Goal: Task Accomplishment & Management: Complete application form

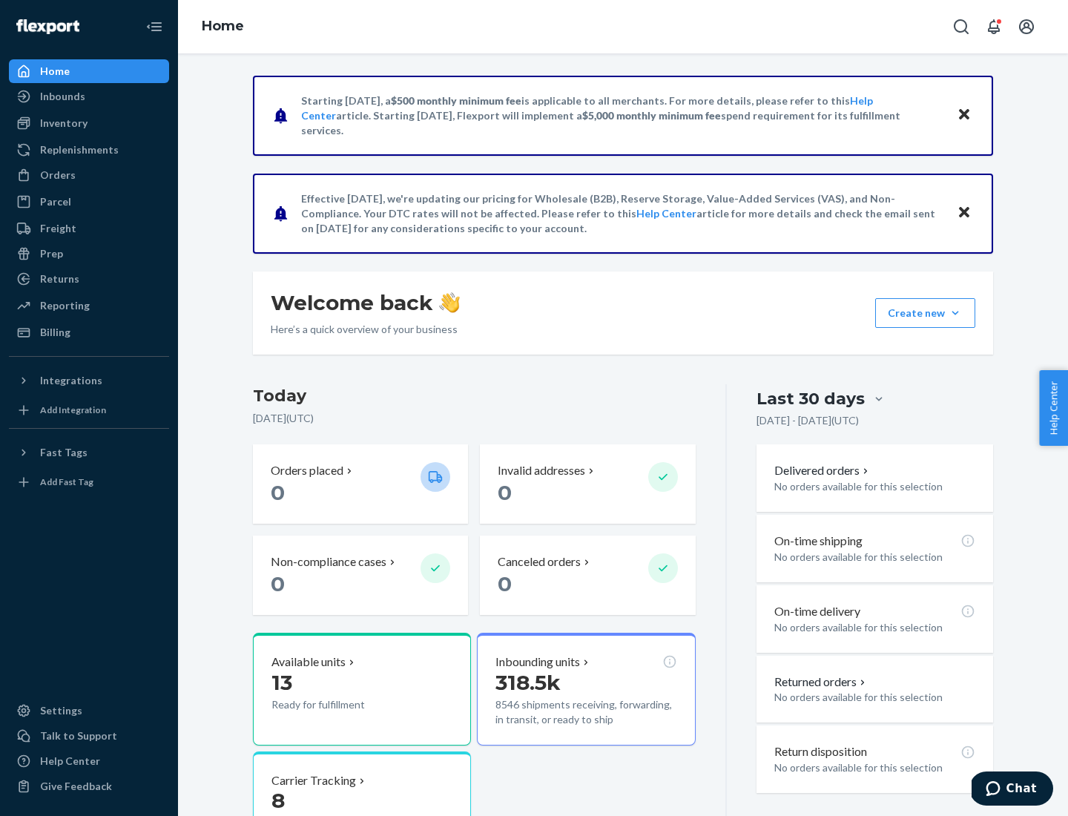
click at [956, 313] on button "Create new Create new inbound Create new order Create new product" at bounding box center [926, 313] width 100 height 30
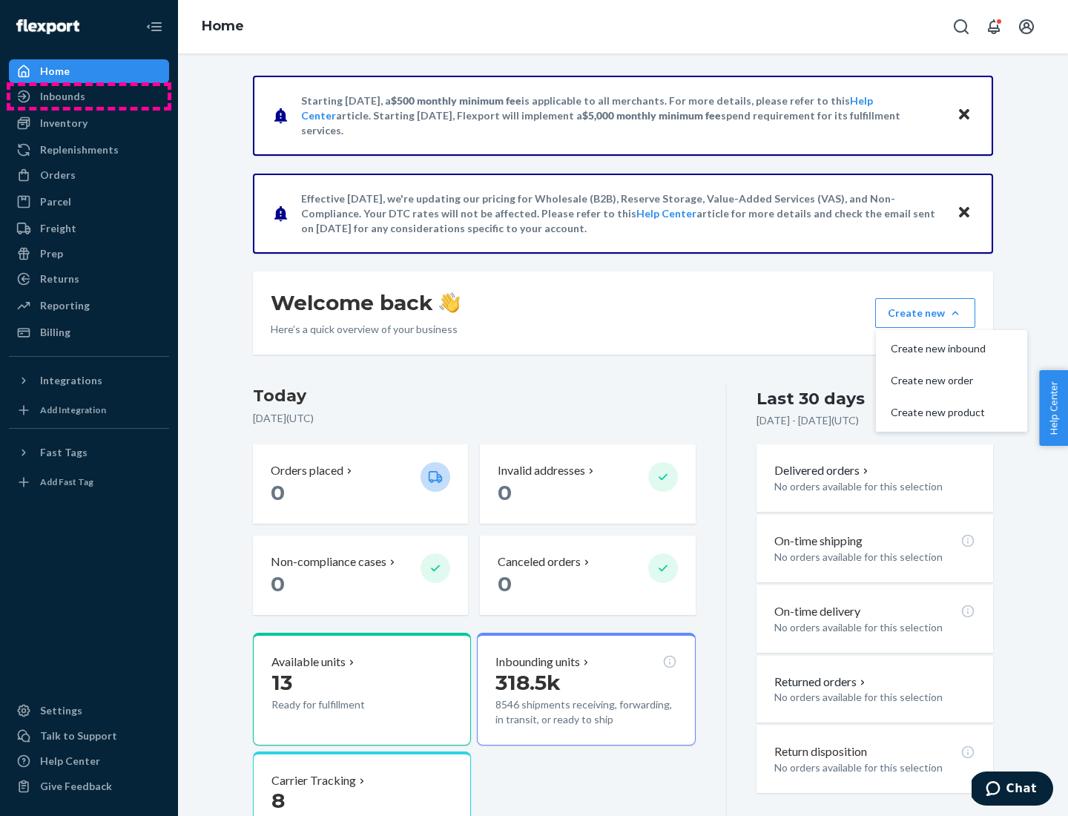
click at [89, 96] on div "Inbounds" at bounding box center [88, 96] width 157 height 21
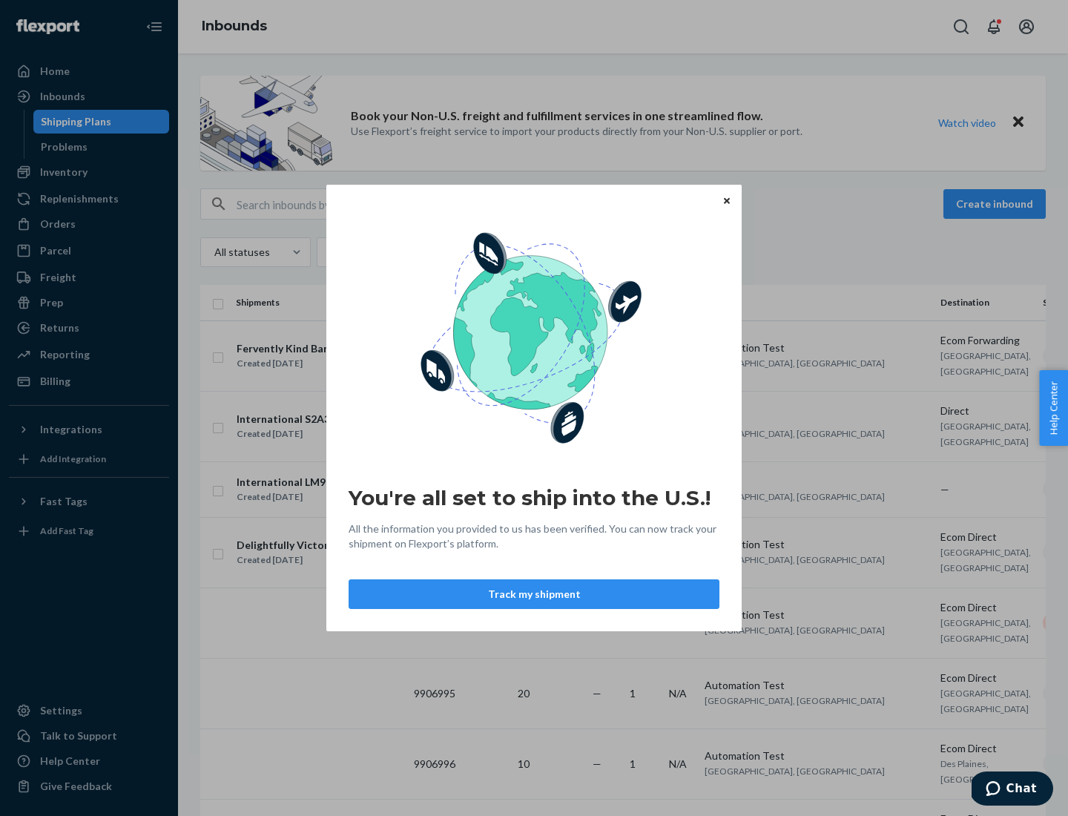
click at [534, 594] on button "Track my shipment" at bounding box center [534, 594] width 371 height 30
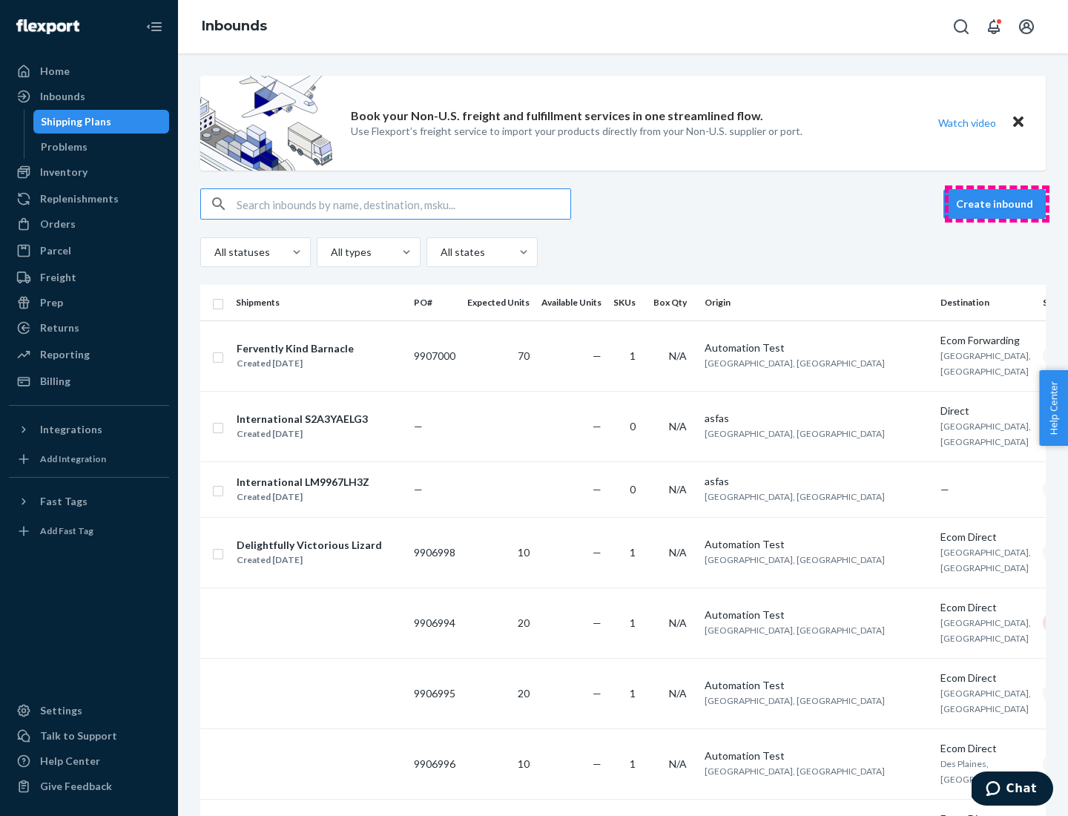
click at [997, 204] on button "Create inbound" at bounding box center [995, 204] width 102 height 30
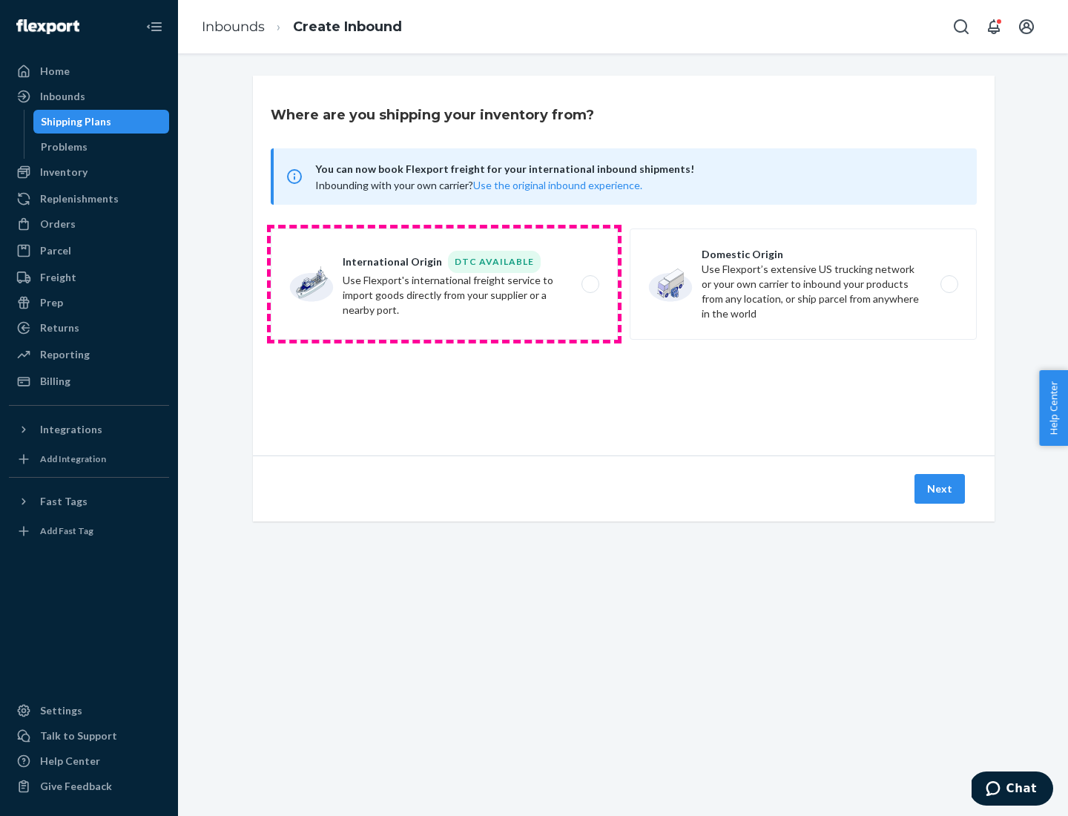
click at [444, 284] on label "International Origin DTC Available Use Flexport's international freight service…" at bounding box center [444, 284] width 347 height 111
click at [590, 284] on input "International Origin DTC Available Use Flexport's international freight service…" at bounding box center [595, 285] width 10 height 10
radio input "true"
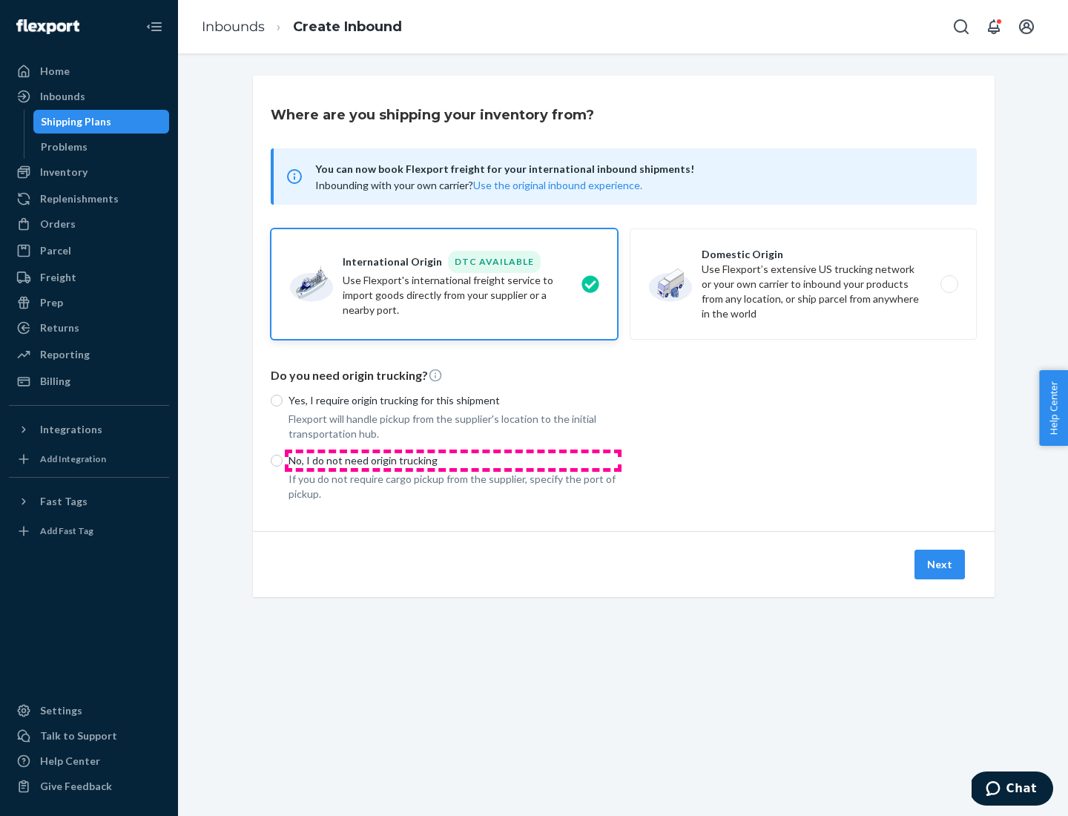
click at [453, 460] on p "No, I do not need origin trucking" at bounding box center [453, 460] width 329 height 15
click at [283, 460] on input "No, I do not need origin trucking" at bounding box center [277, 461] width 12 height 12
radio input "true"
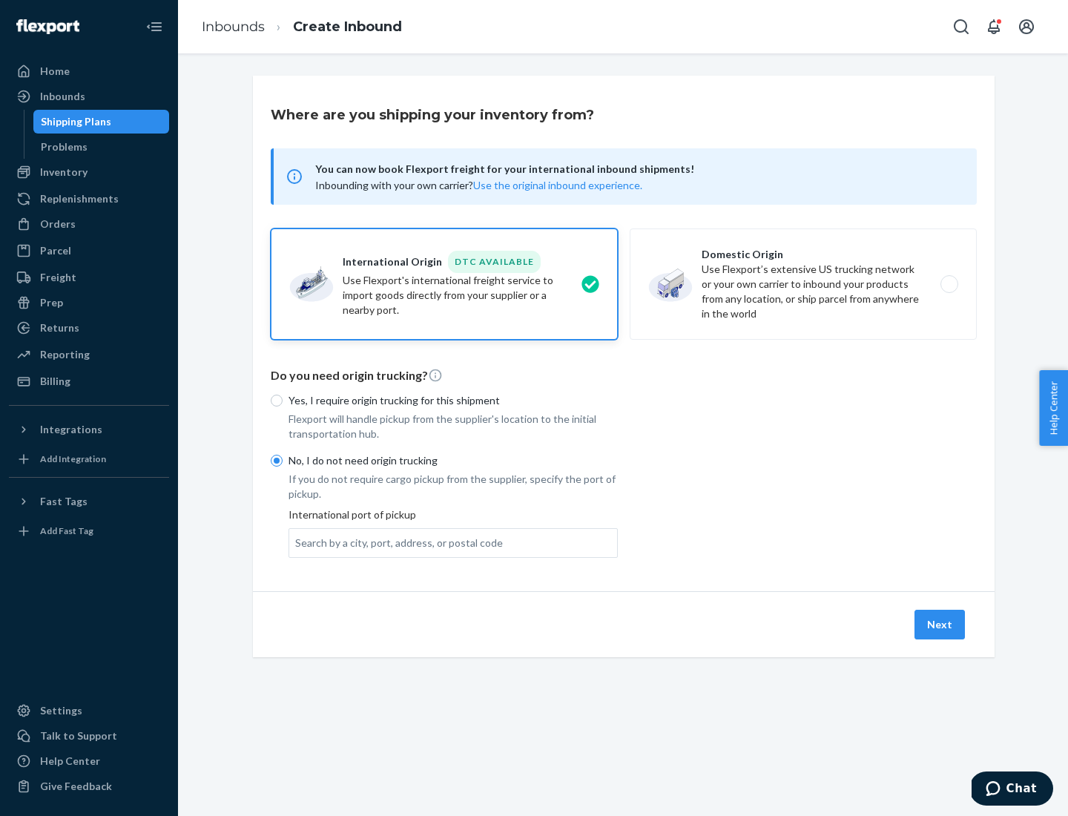
click at [395, 542] on div "Search by a city, port, address, or postal code" at bounding box center [399, 543] width 208 height 15
click at [297, 542] on input "Search by a city, port, address, or postal code" at bounding box center [295, 543] width 1 height 15
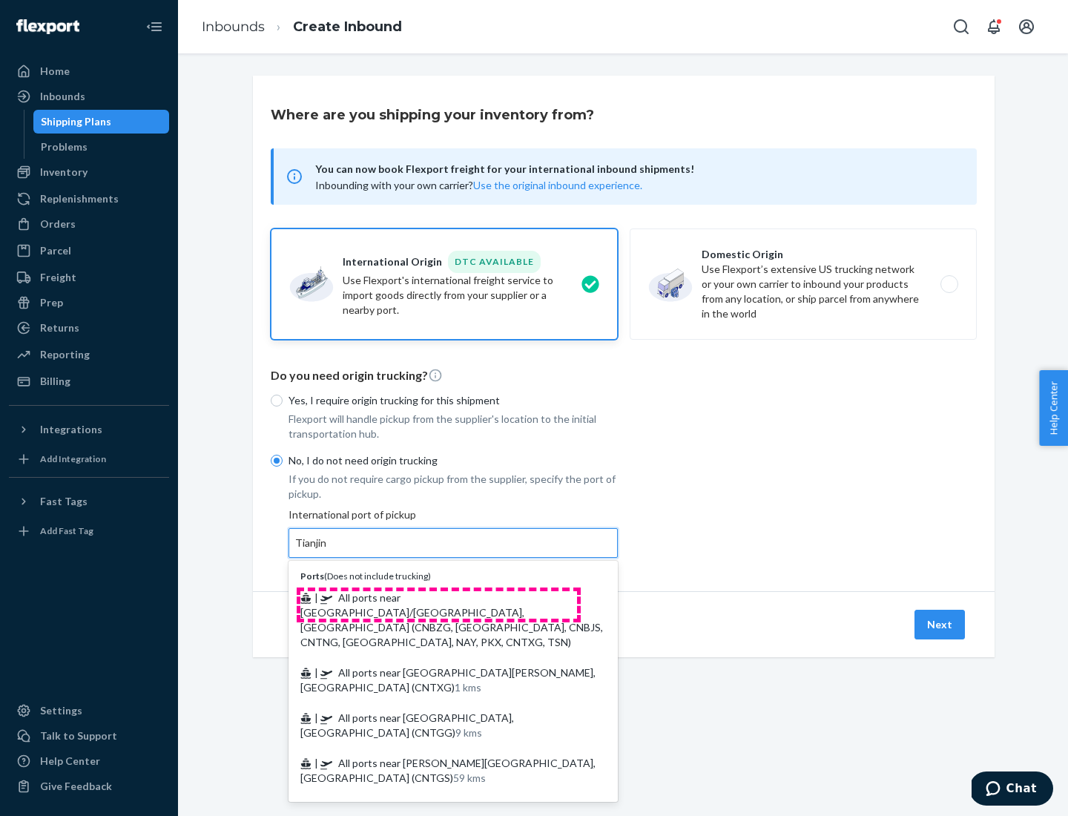
click at [439, 597] on span "| All ports near [GEOGRAPHIC_DATA]/[GEOGRAPHIC_DATA], [GEOGRAPHIC_DATA] (CNBZG,…" at bounding box center [452, 619] width 303 height 57
click at [328, 551] on input "Tianjin" at bounding box center [311, 543] width 33 height 15
type input "All ports near [GEOGRAPHIC_DATA]/[GEOGRAPHIC_DATA], [GEOGRAPHIC_DATA] (CNBZG, […"
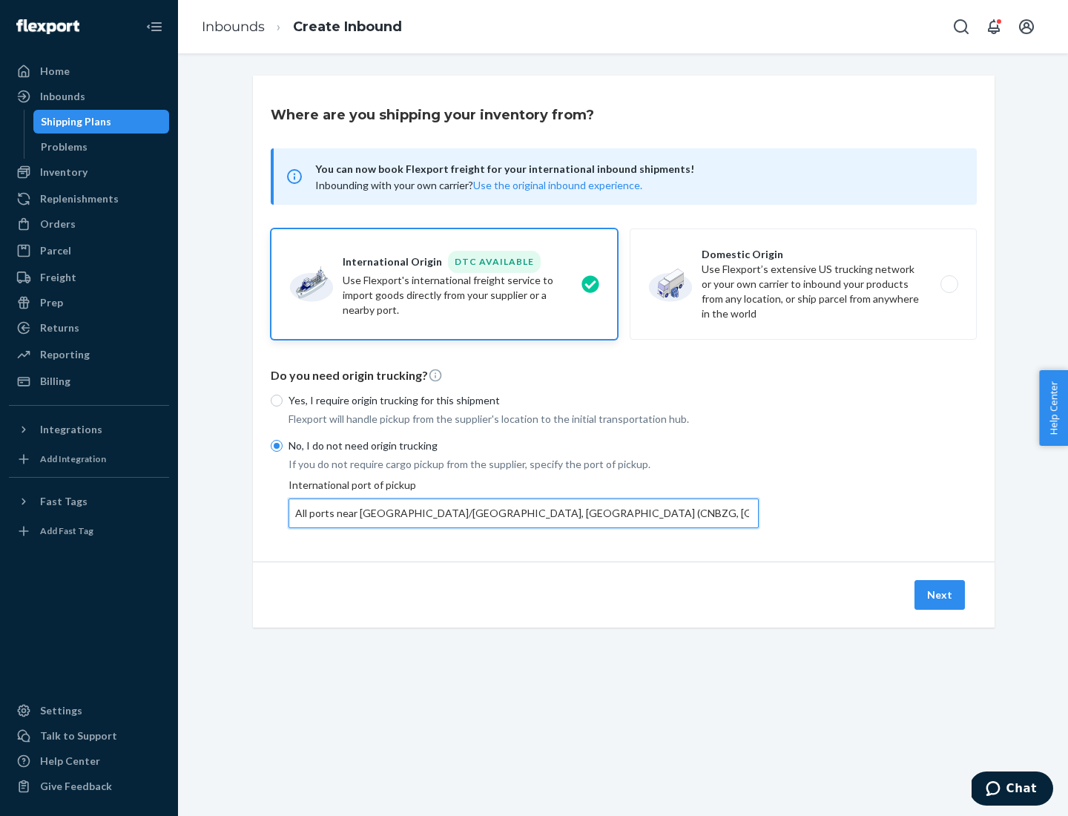
click at [941, 594] on button "Next" at bounding box center [940, 595] width 50 height 30
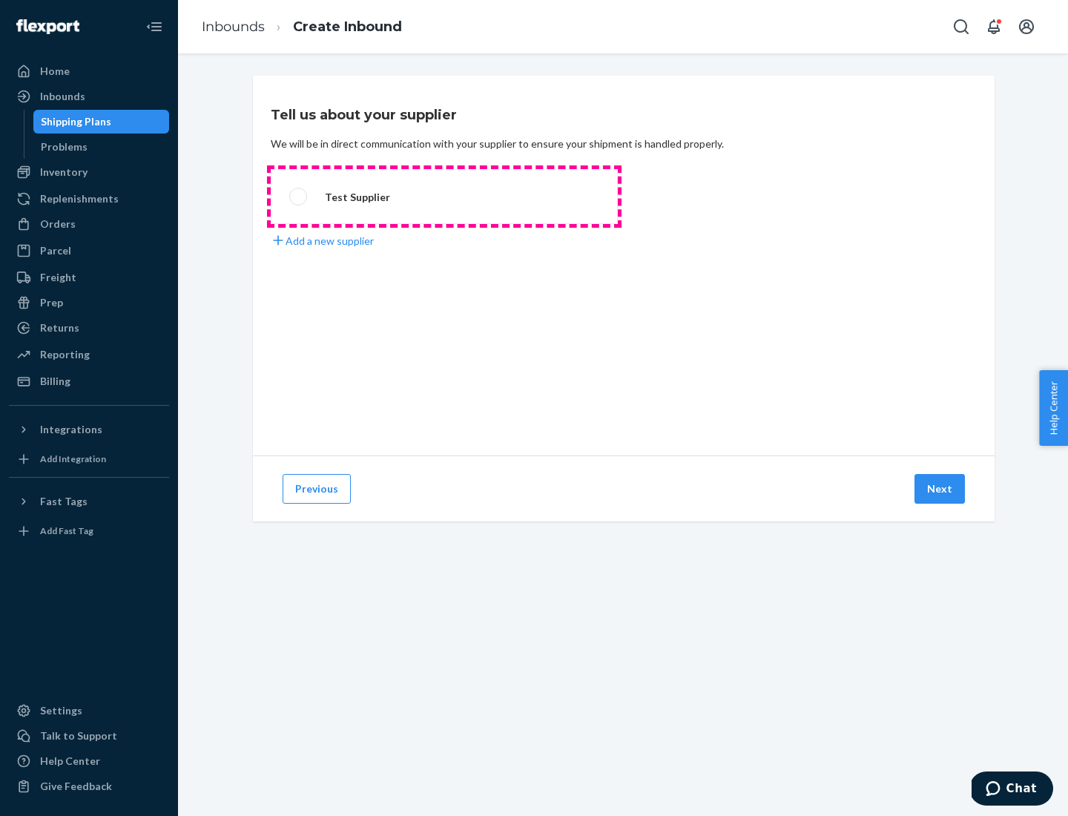
click at [444, 197] on label "Test Supplier" at bounding box center [444, 196] width 347 height 55
click at [299, 197] on input "Test Supplier" at bounding box center [294, 197] width 10 height 10
radio input "true"
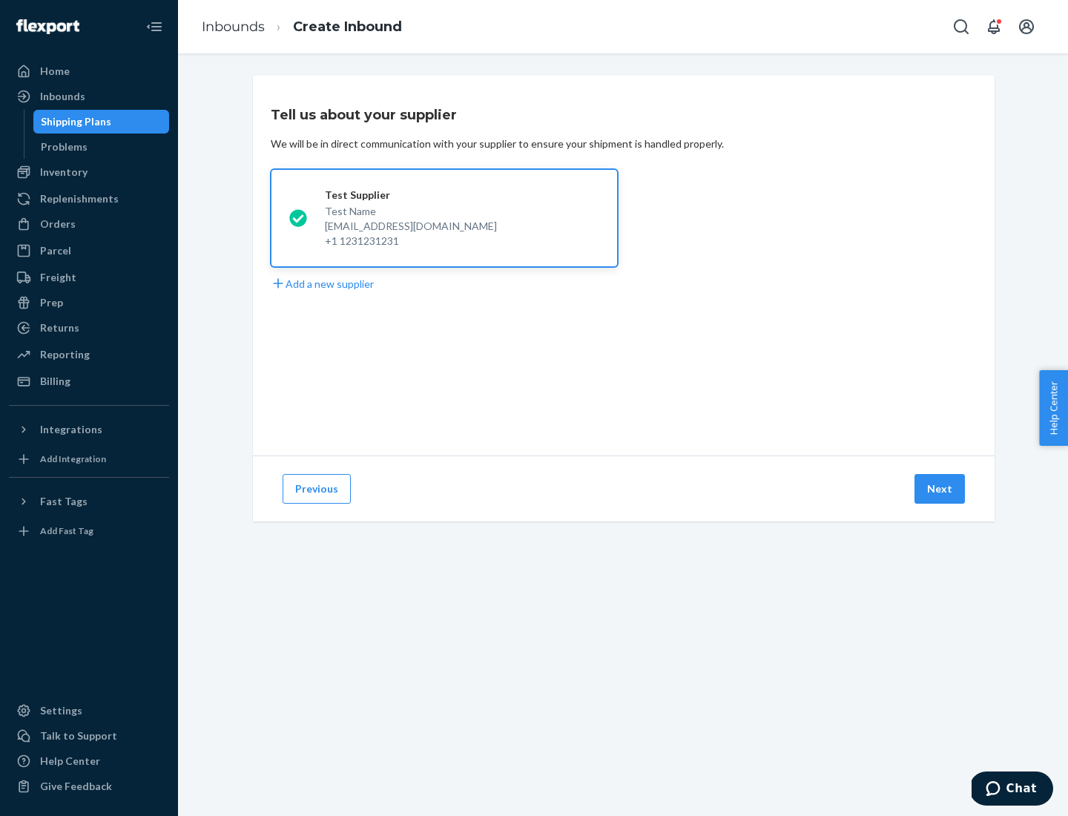
click at [941, 489] on button "Next" at bounding box center [940, 489] width 50 height 30
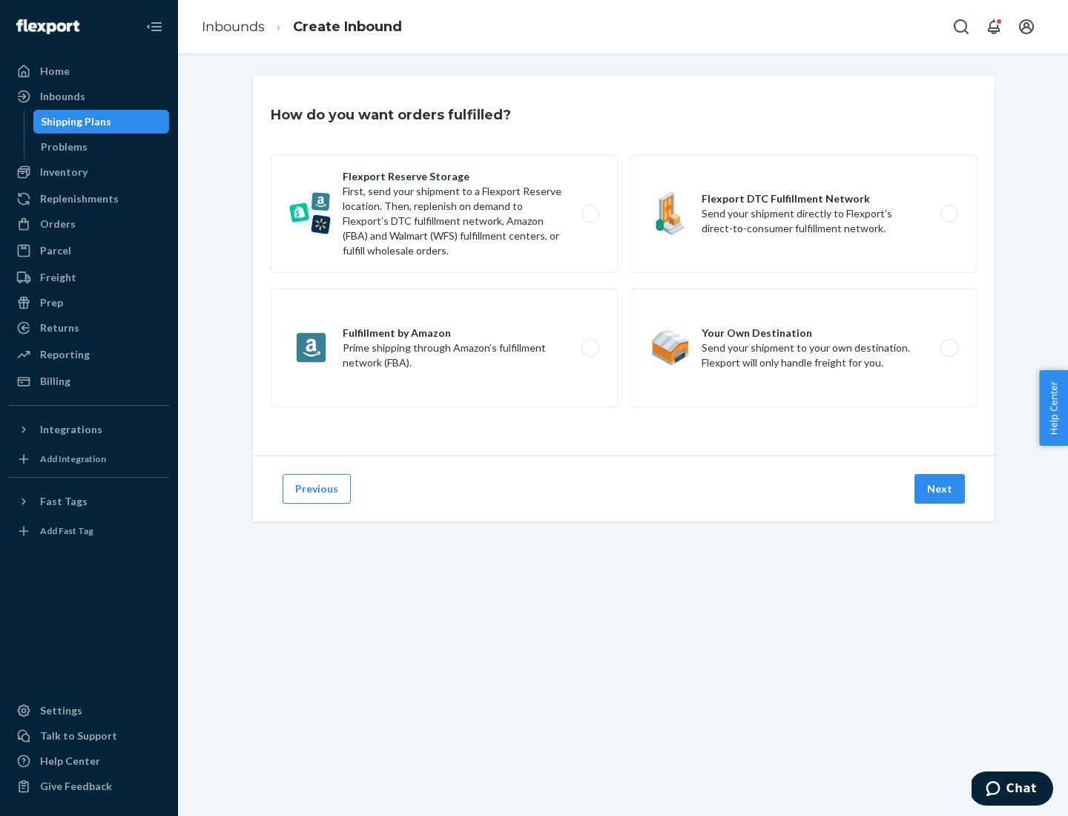
click at [444, 214] on label "Flexport Reserve Storage First, send your shipment to a Flexport Reserve locati…" at bounding box center [444, 213] width 347 height 119
click at [590, 214] on input "Flexport Reserve Storage First, send your shipment to a Flexport Reserve locati…" at bounding box center [595, 214] width 10 height 10
radio input "true"
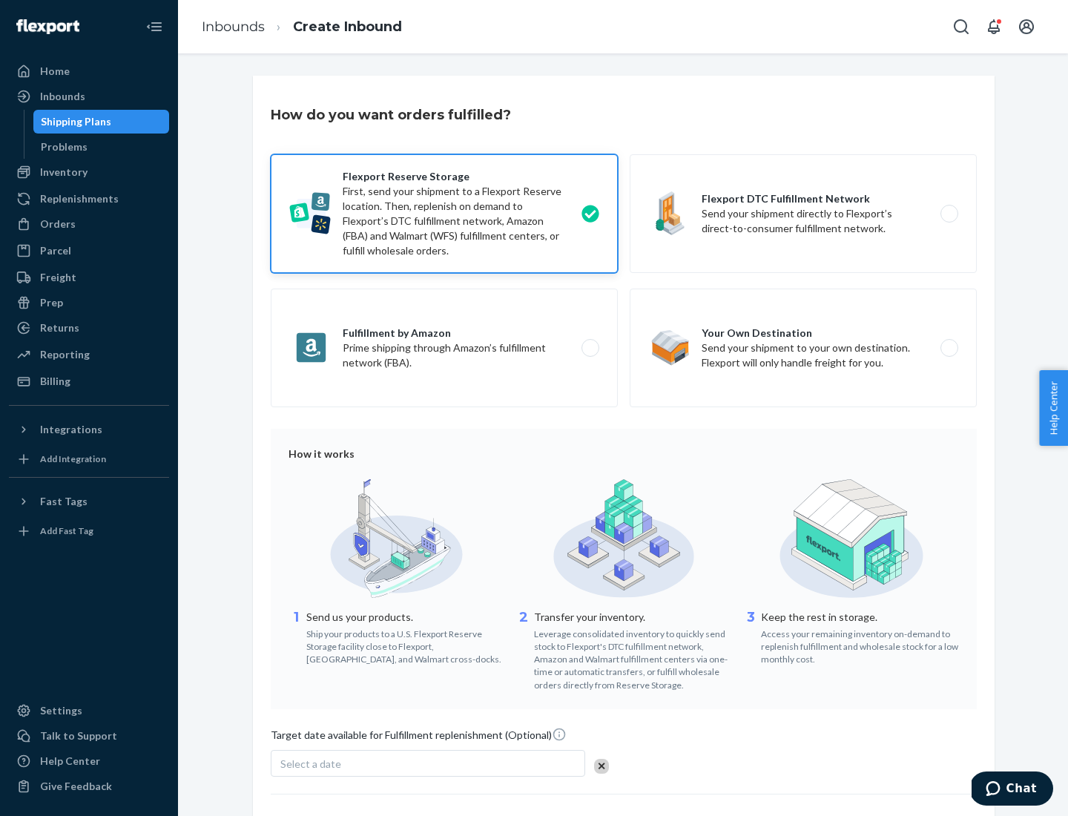
scroll to position [122, 0]
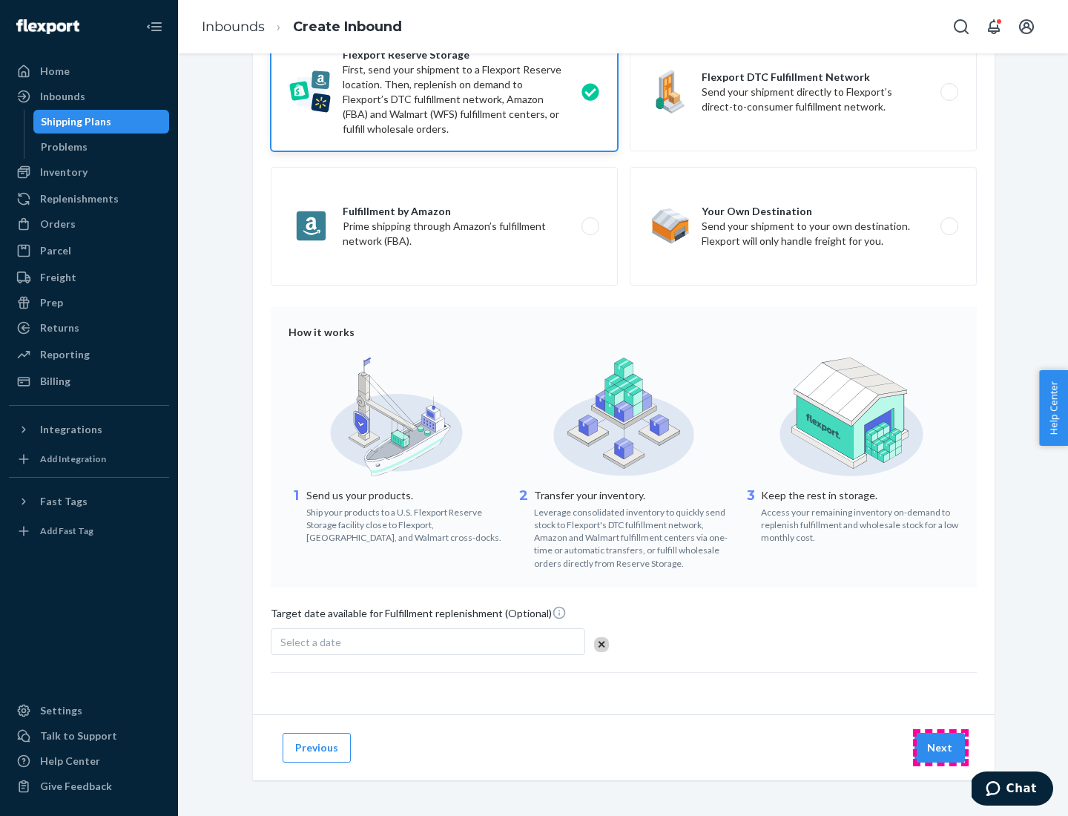
click at [941, 747] on button "Next" at bounding box center [940, 748] width 50 height 30
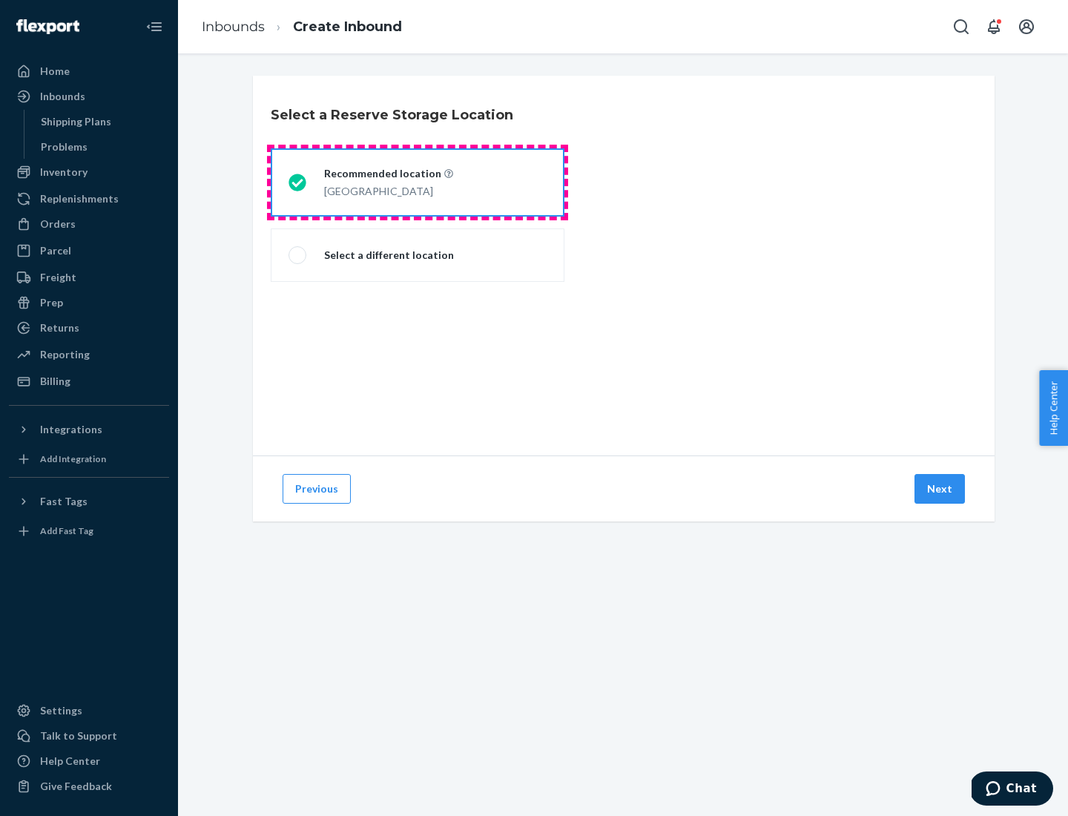
click at [418, 183] on div "[GEOGRAPHIC_DATA]" at bounding box center [388, 190] width 129 height 18
click at [298, 183] on input "Recommended location [GEOGRAPHIC_DATA]" at bounding box center [294, 183] width 10 height 10
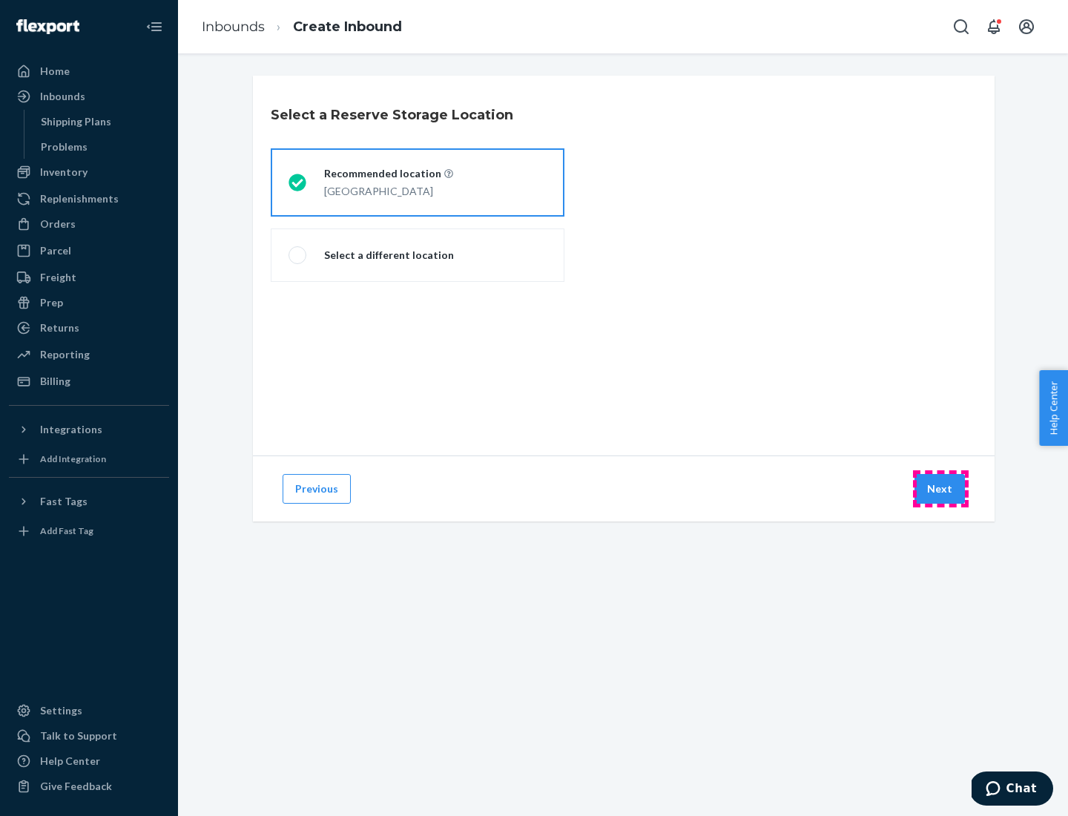
click at [941, 489] on button "Next" at bounding box center [940, 489] width 50 height 30
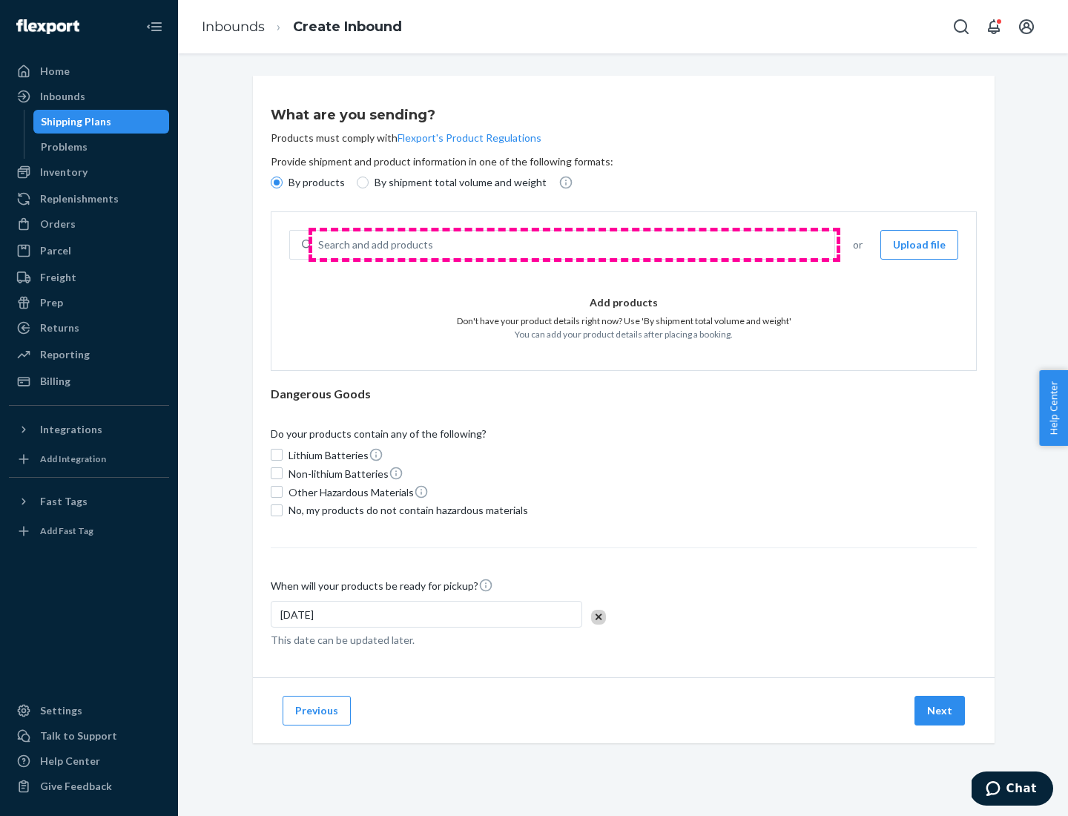
click at [574, 245] on div "Search and add products" at bounding box center [573, 245] width 522 height 27
click at [320, 245] on input "Search and add products" at bounding box center [318, 244] width 1 height 15
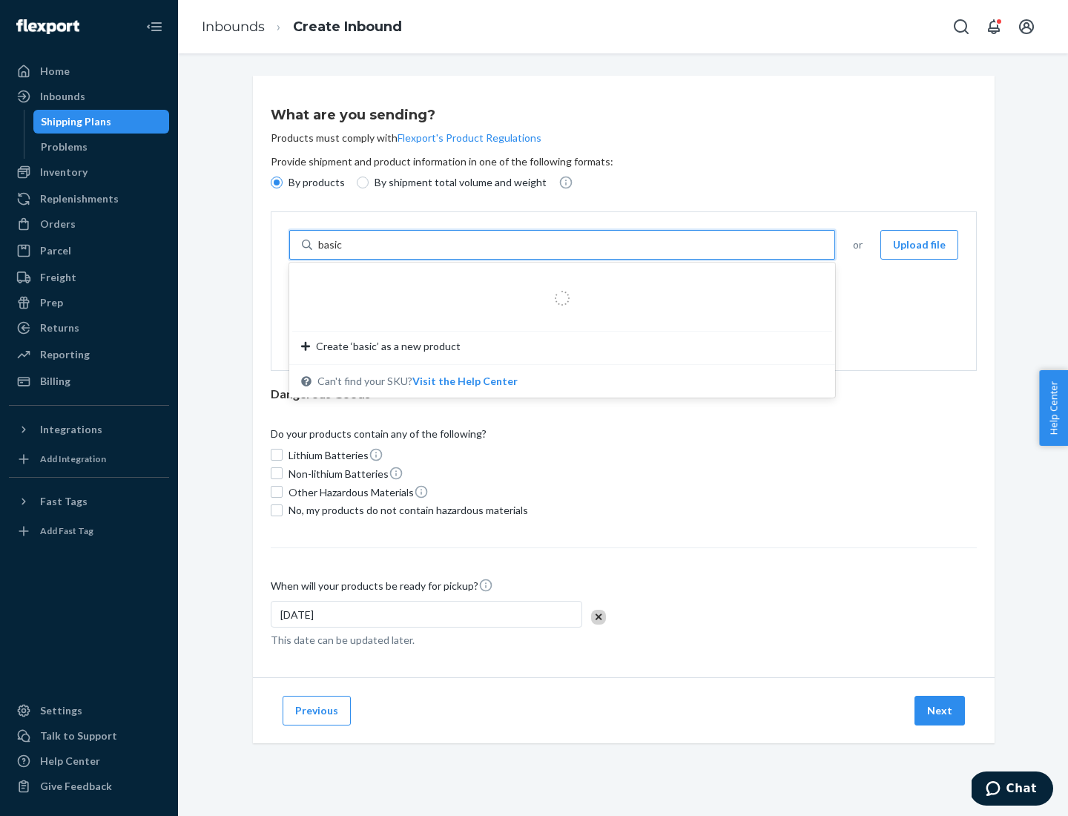
type input "basic"
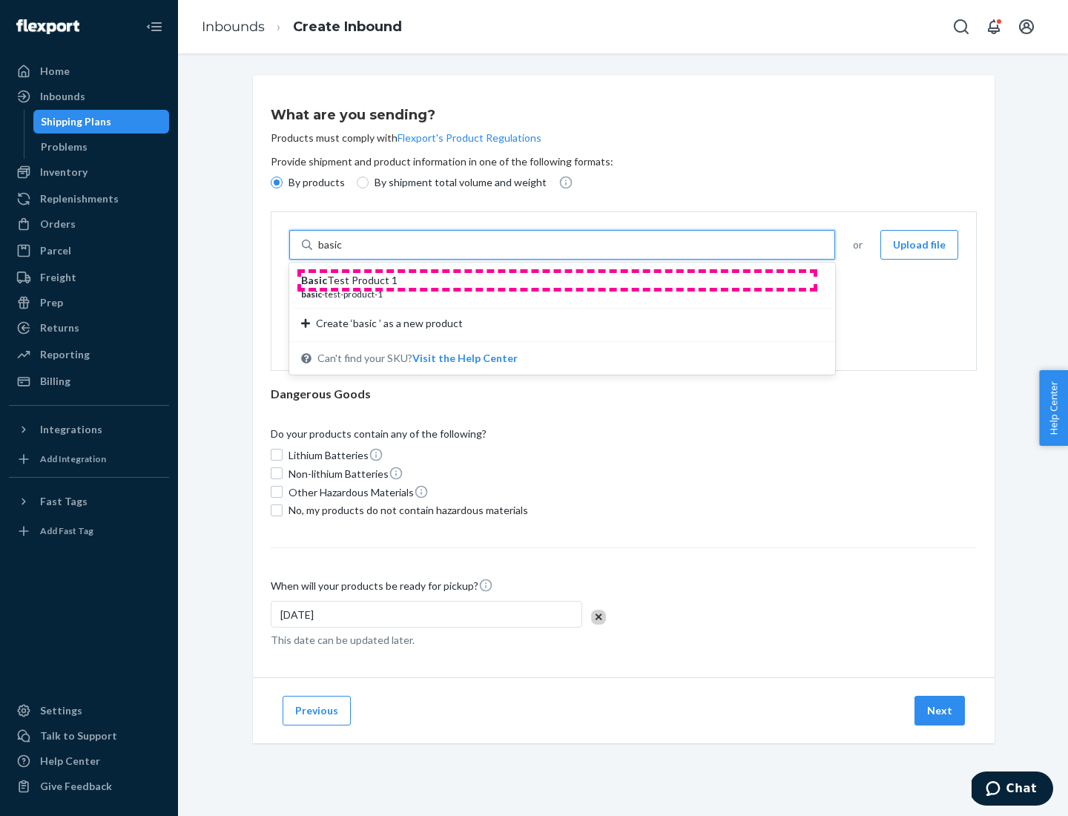
click at [557, 280] on div "Basic Test Product 1" at bounding box center [556, 280] width 510 height 15
click at [345, 252] on input "basic" at bounding box center [331, 244] width 27 height 15
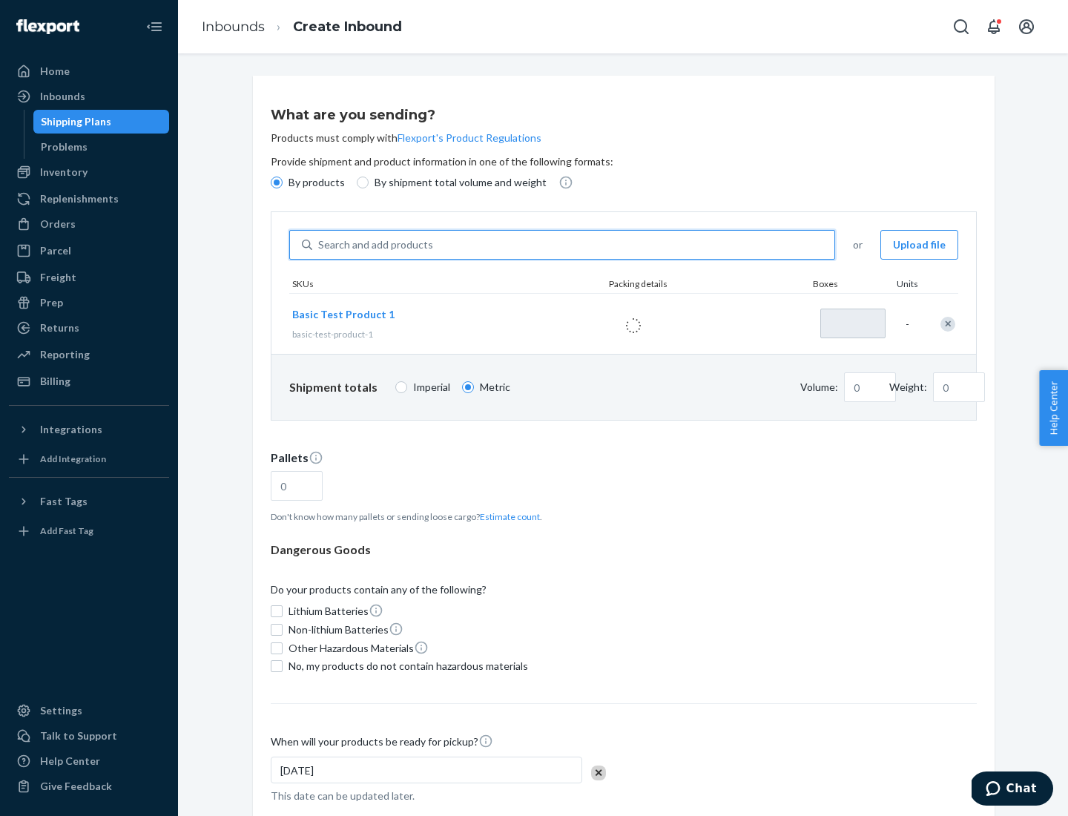
type input "1"
type input "1.09"
type input "3"
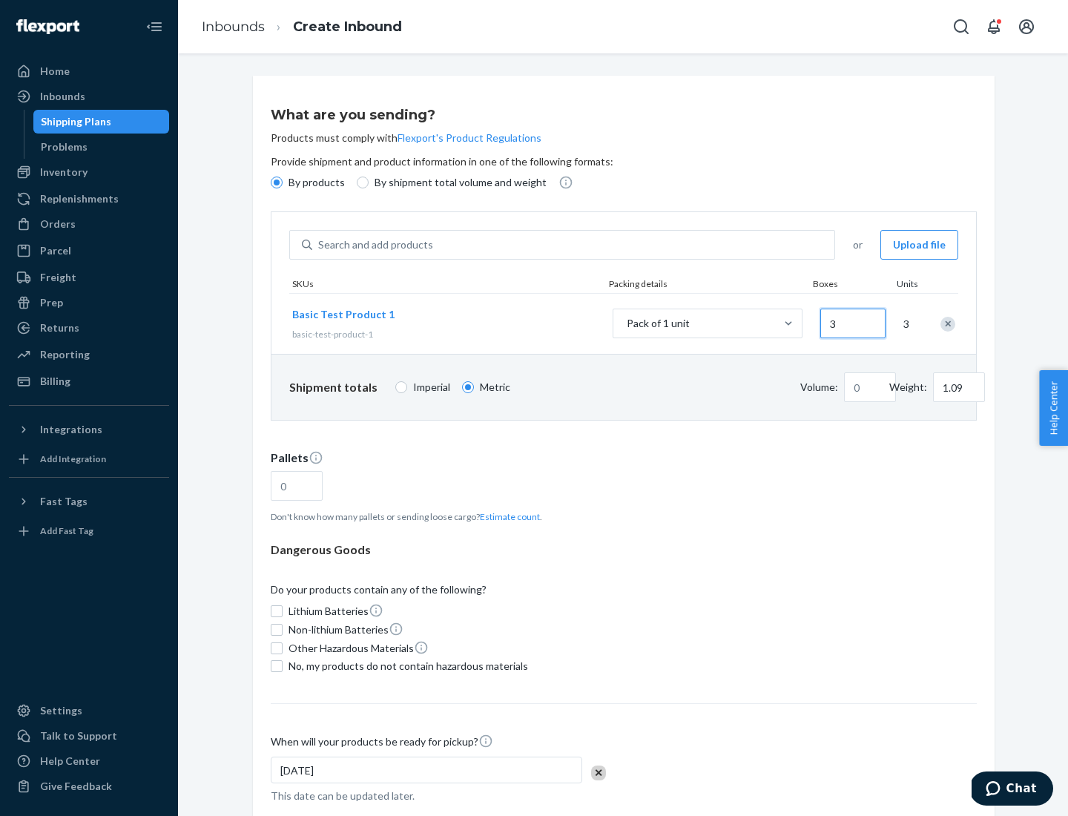
type input "3.27"
type input "30"
type input "0.01"
type input "32.66"
type input "300"
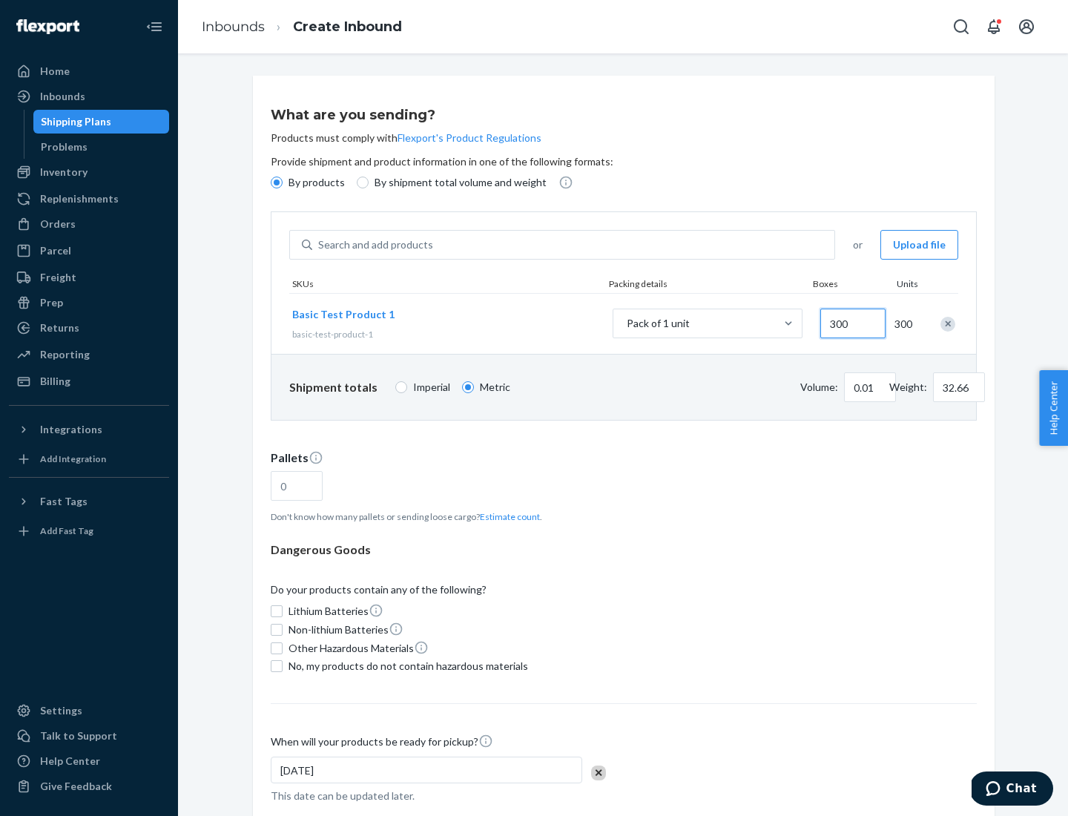
type input "0.07"
type input "326.59"
type input "3000"
type input "0.68"
type input "3265.86"
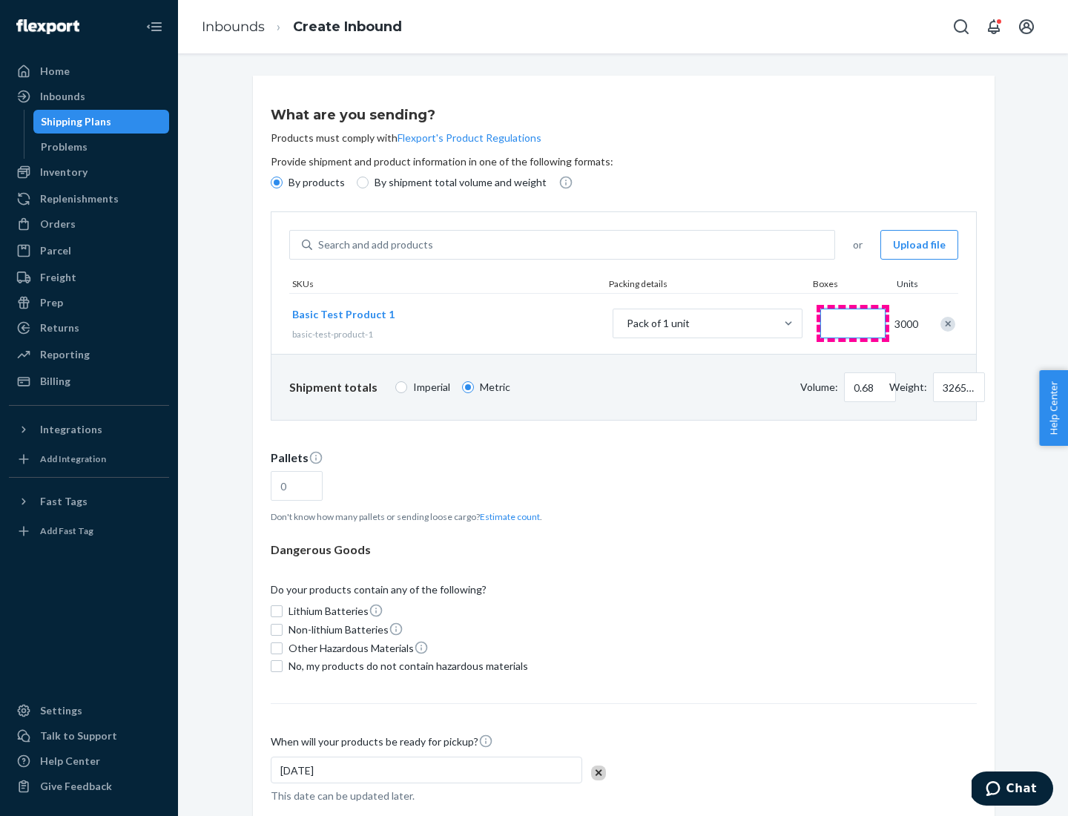
type input "1.09"
type input "10"
type input "0.02"
type input "108.86"
type input "1000"
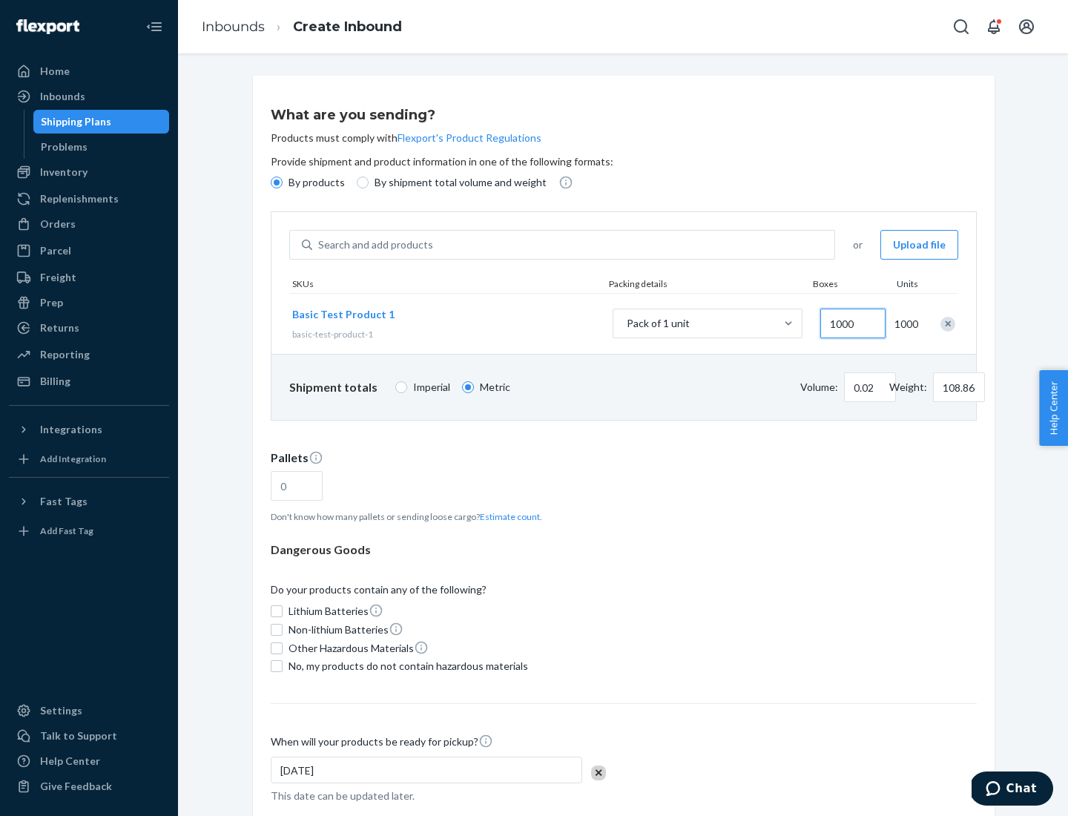
type input "0.23"
type input "1088.62"
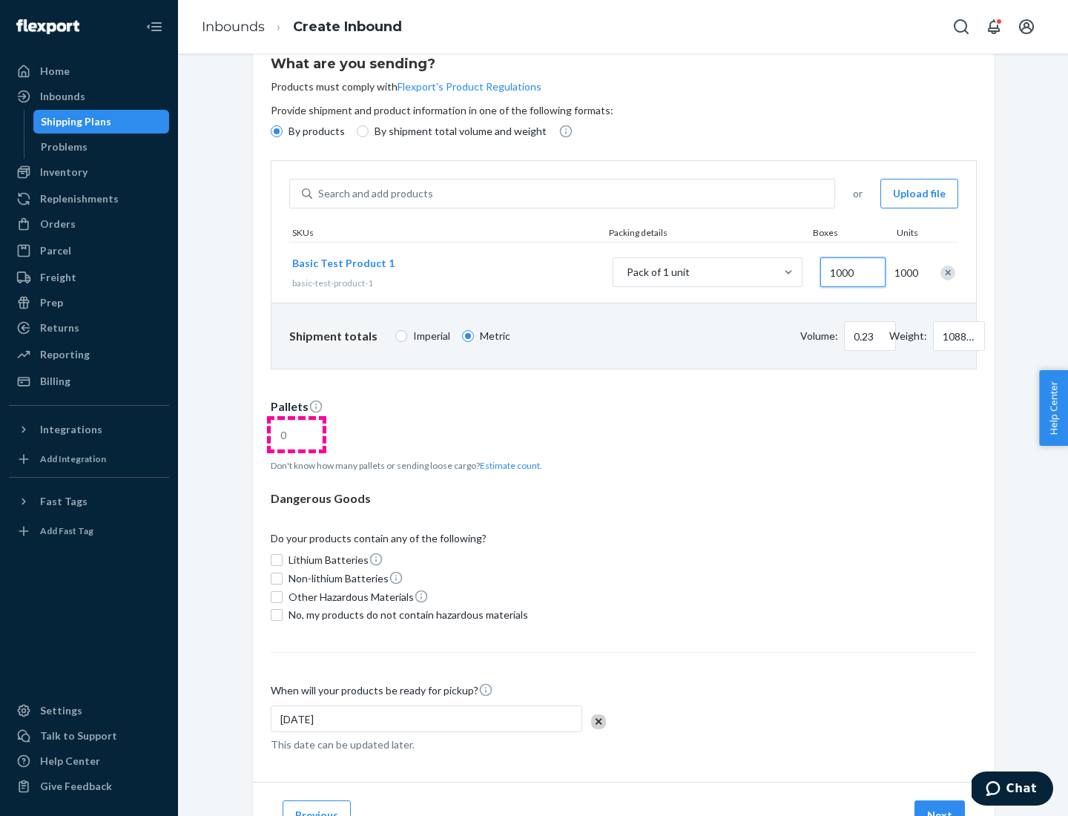
type input "1000"
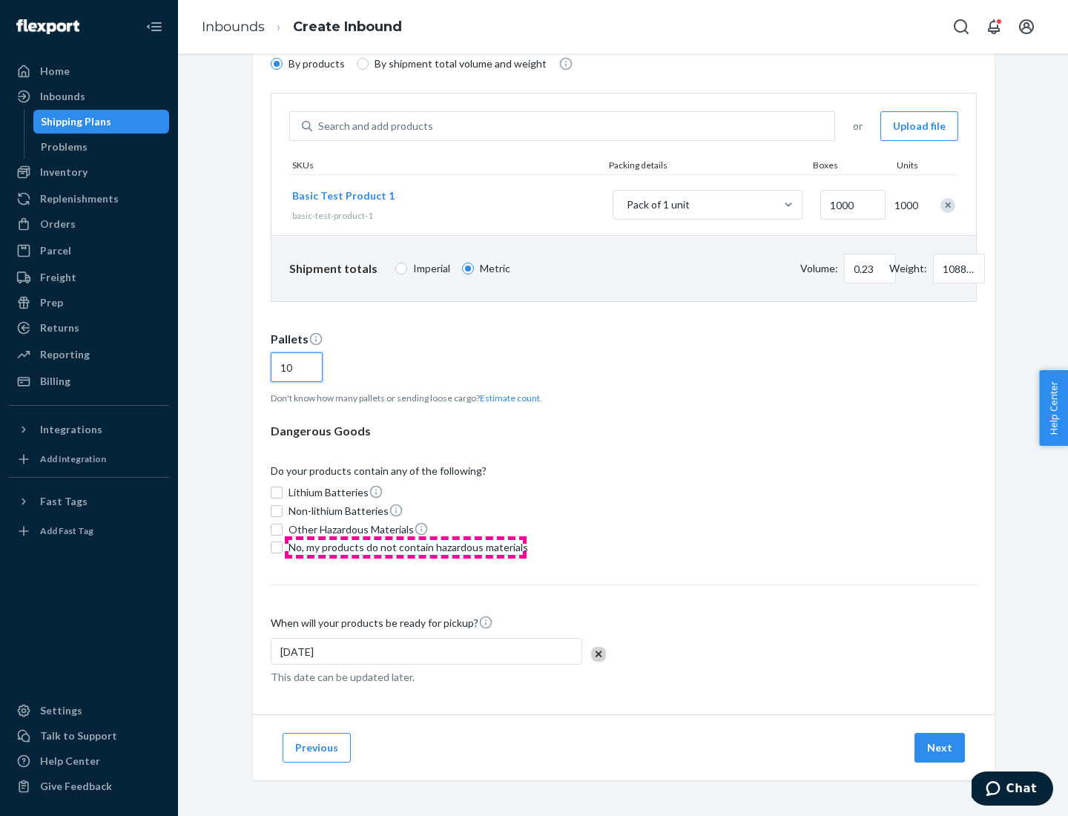
type input "10"
click at [406, 548] on span "No, my products do not contain hazardous materials" at bounding box center [409, 547] width 240 height 15
click at [283, 548] on input "No, my products do not contain hazardous materials" at bounding box center [277, 548] width 12 height 12
checkbox input "true"
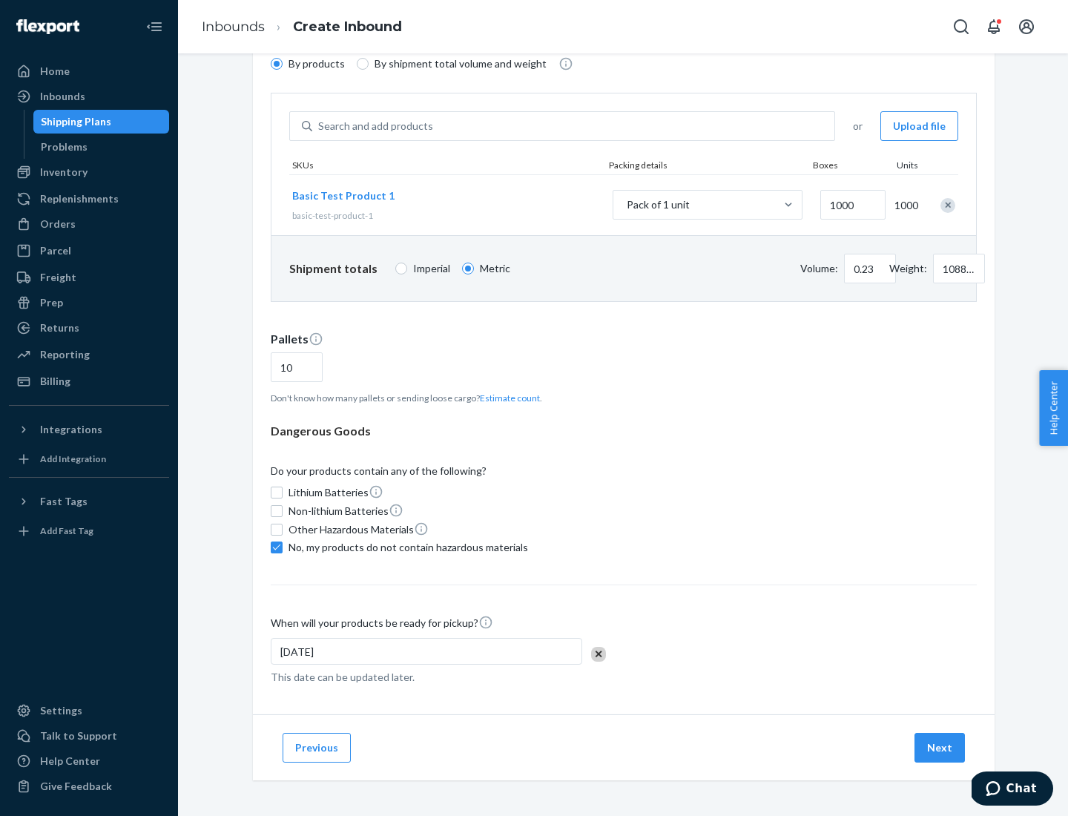
click at [941, 748] on button "Next" at bounding box center [940, 748] width 50 height 30
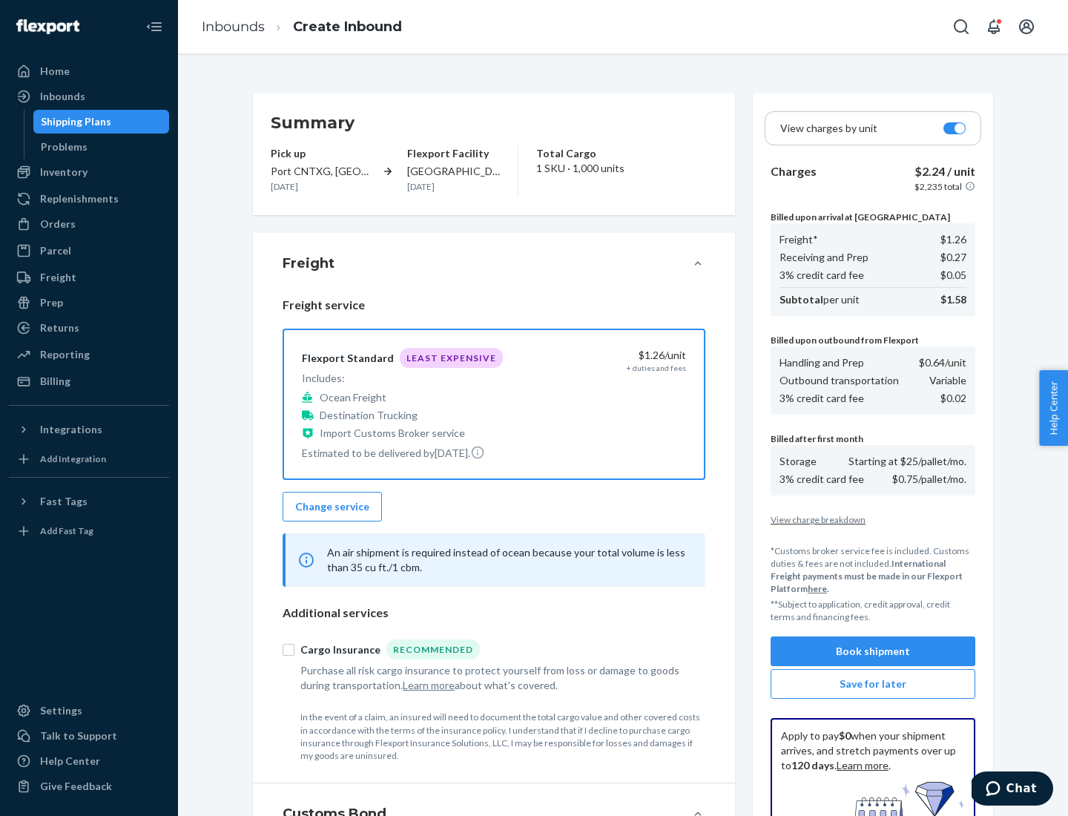
scroll to position [217, 0]
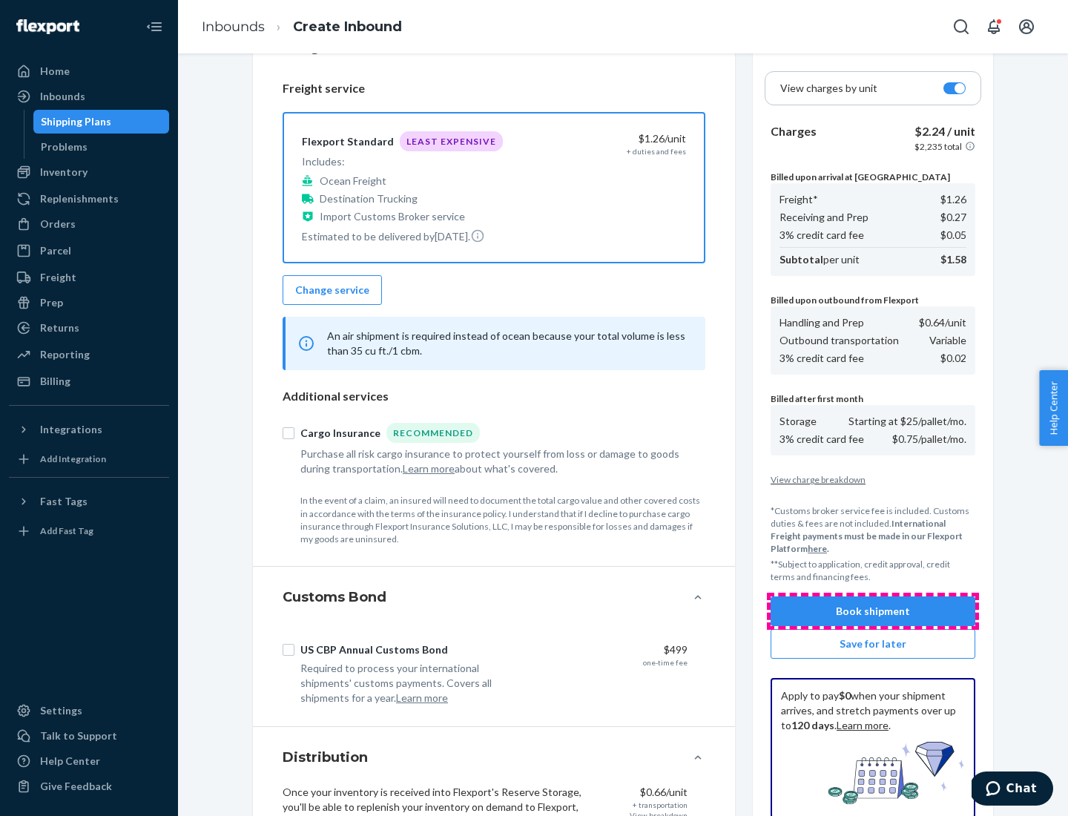
click at [873, 611] on button "Book shipment" at bounding box center [873, 612] width 205 height 30
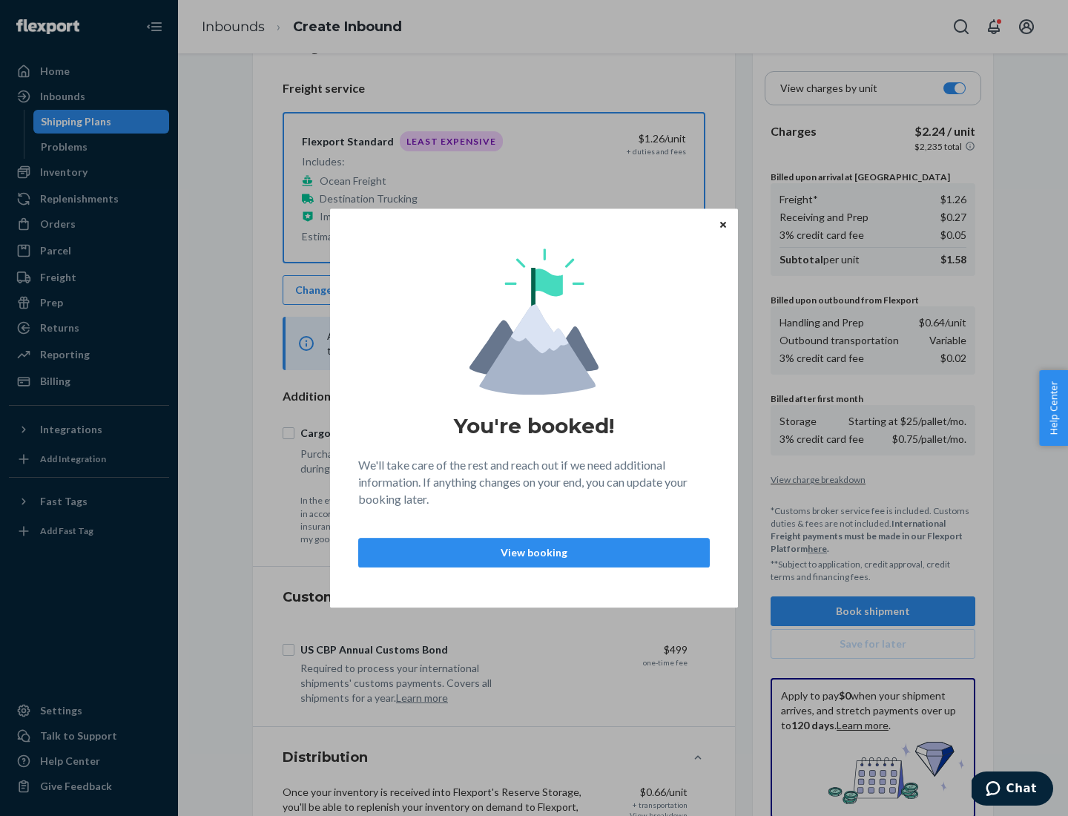
click at [534, 552] on p "View booking" at bounding box center [534, 552] width 326 height 15
